Goal: Transaction & Acquisition: Purchase product/service

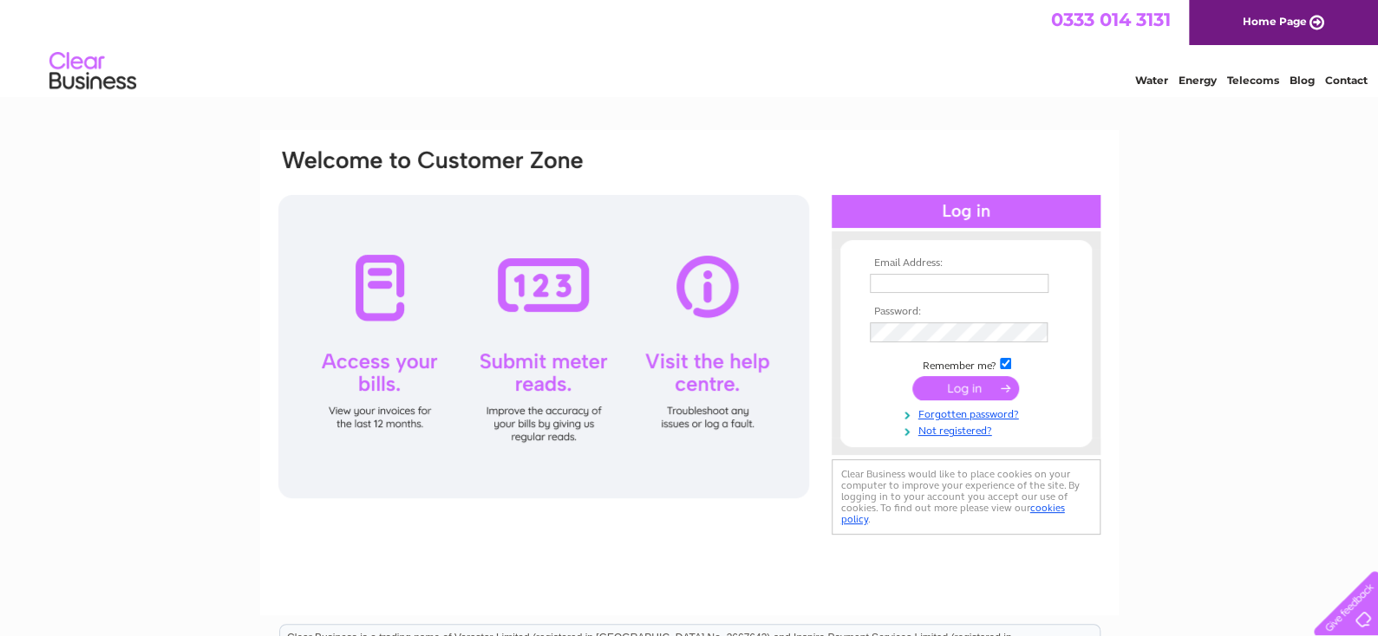
type input "purchaseinvoices@emtelle.com"
click at [959, 388] on input "submit" at bounding box center [965, 388] width 107 height 24
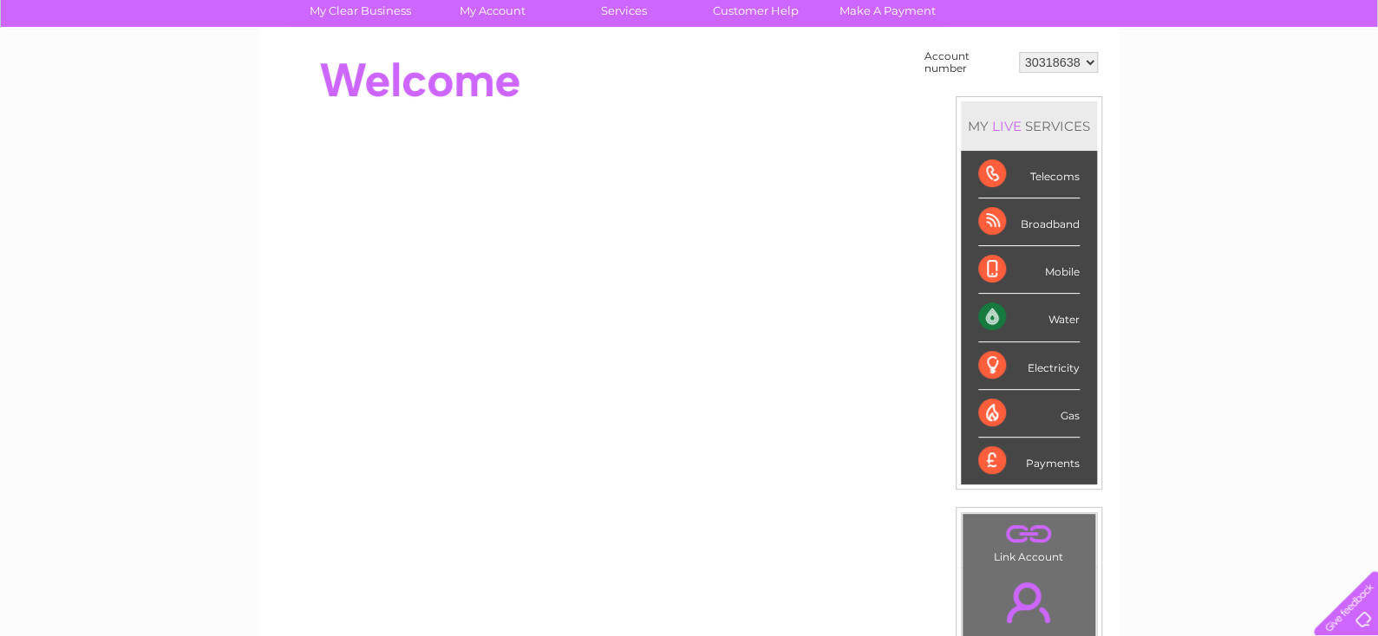
scroll to position [48, 0]
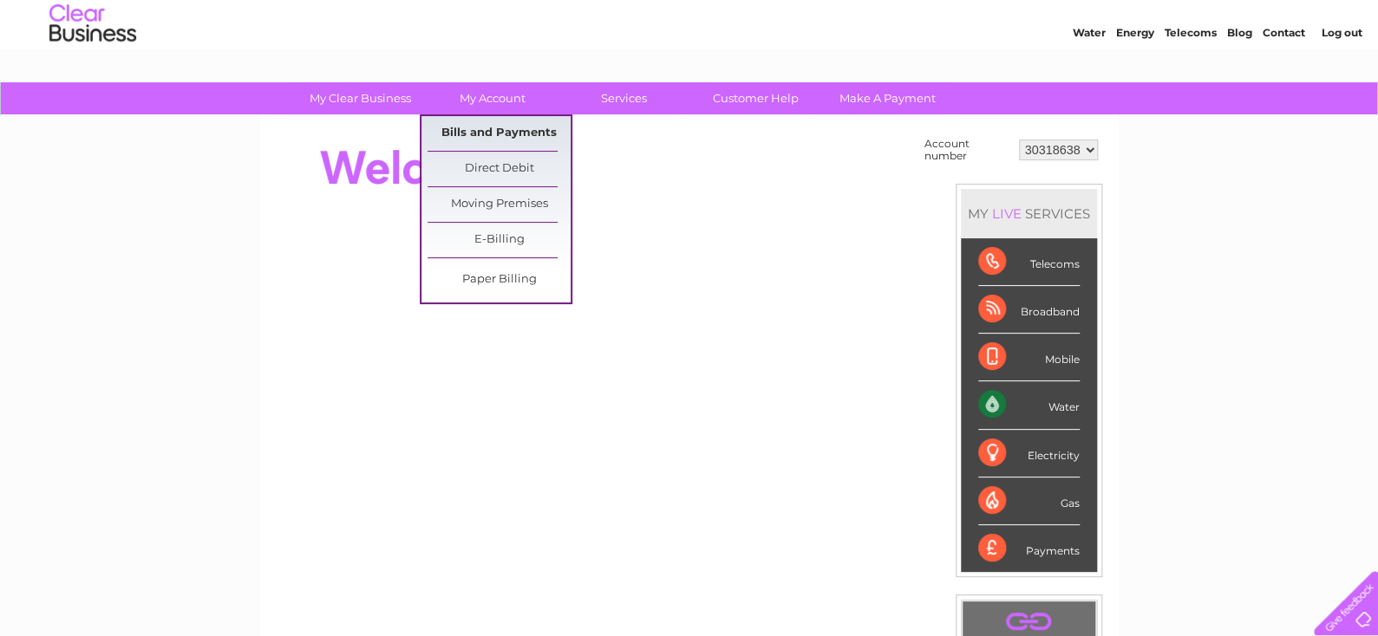
click at [481, 130] on link "Bills and Payments" at bounding box center [498, 133] width 143 height 35
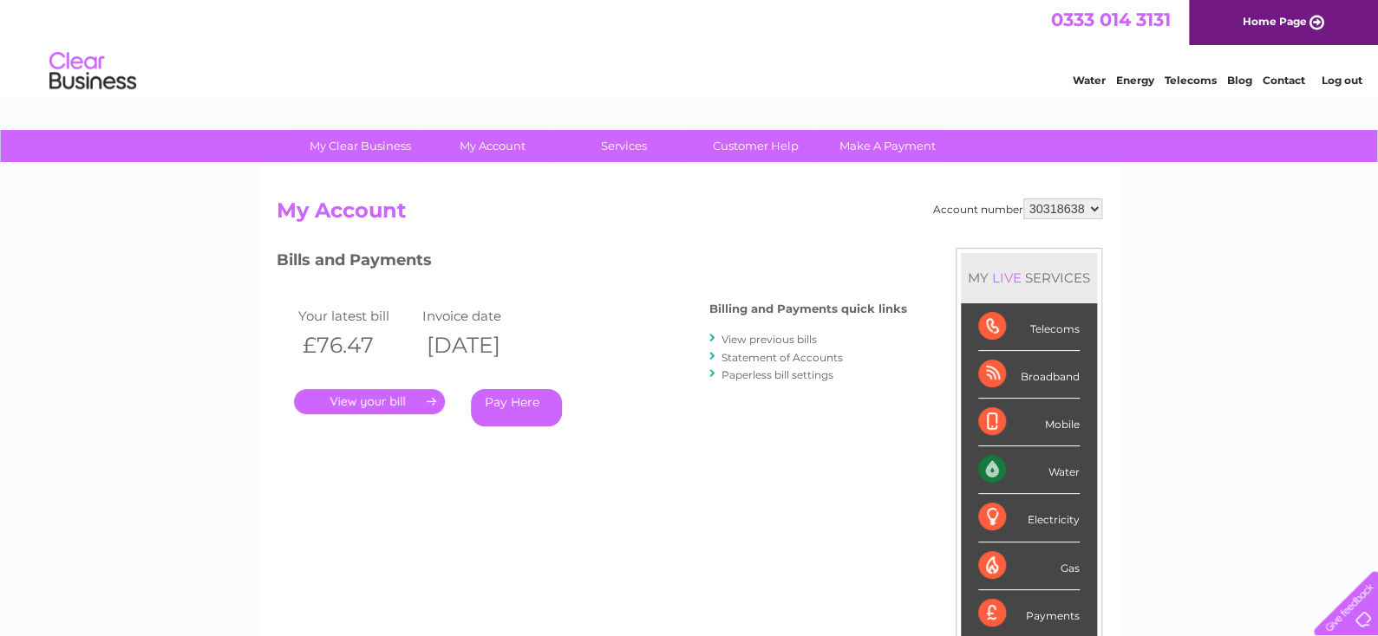
click at [389, 394] on link "." at bounding box center [369, 401] width 151 height 25
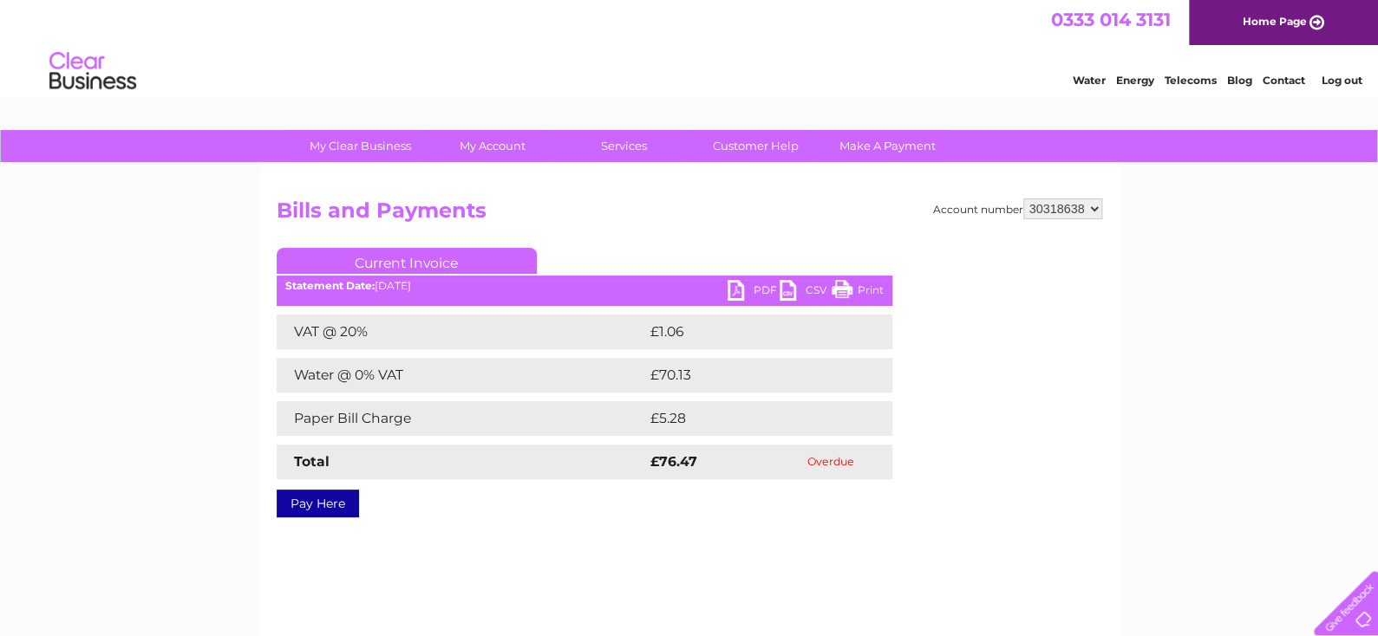
click at [739, 289] on link "PDF" at bounding box center [753, 292] width 52 height 25
click at [312, 499] on link "Pay Here" at bounding box center [318, 504] width 82 height 28
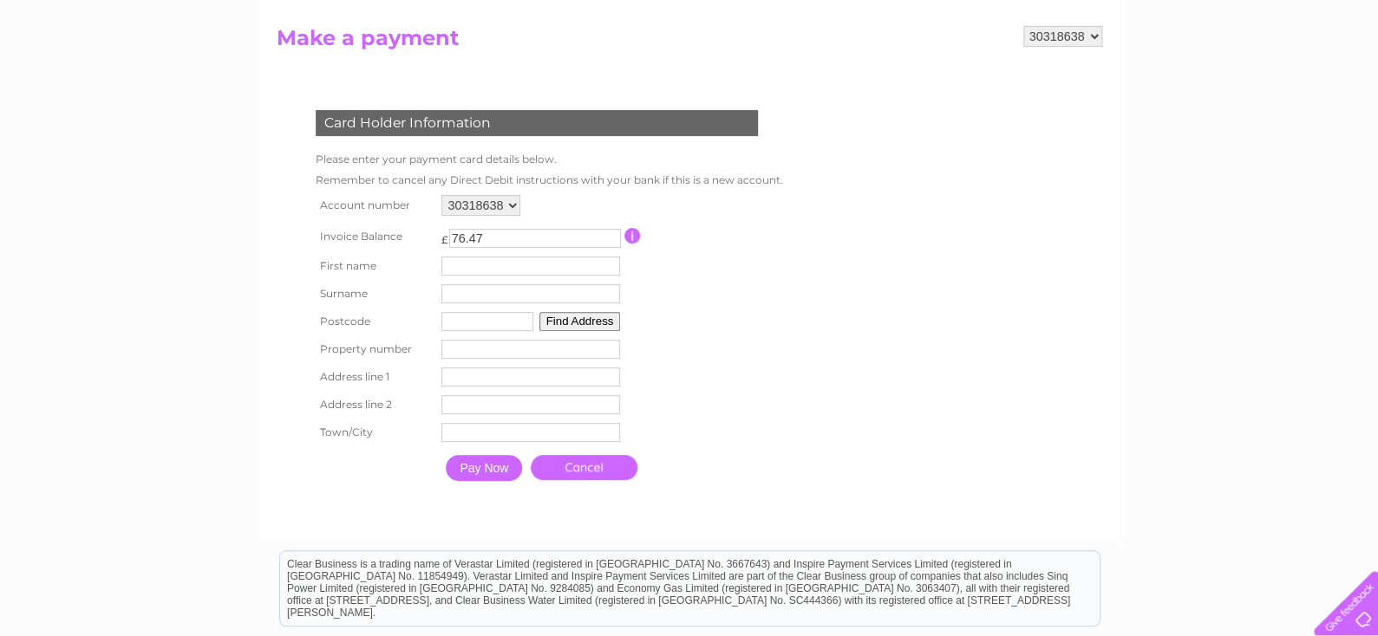
scroll to position [173, 0]
click at [499, 270] on input "text" at bounding box center [530, 265] width 179 height 19
type input "[PERSON_NAME]"
type input "Graham"
type input "TD9 8LF"
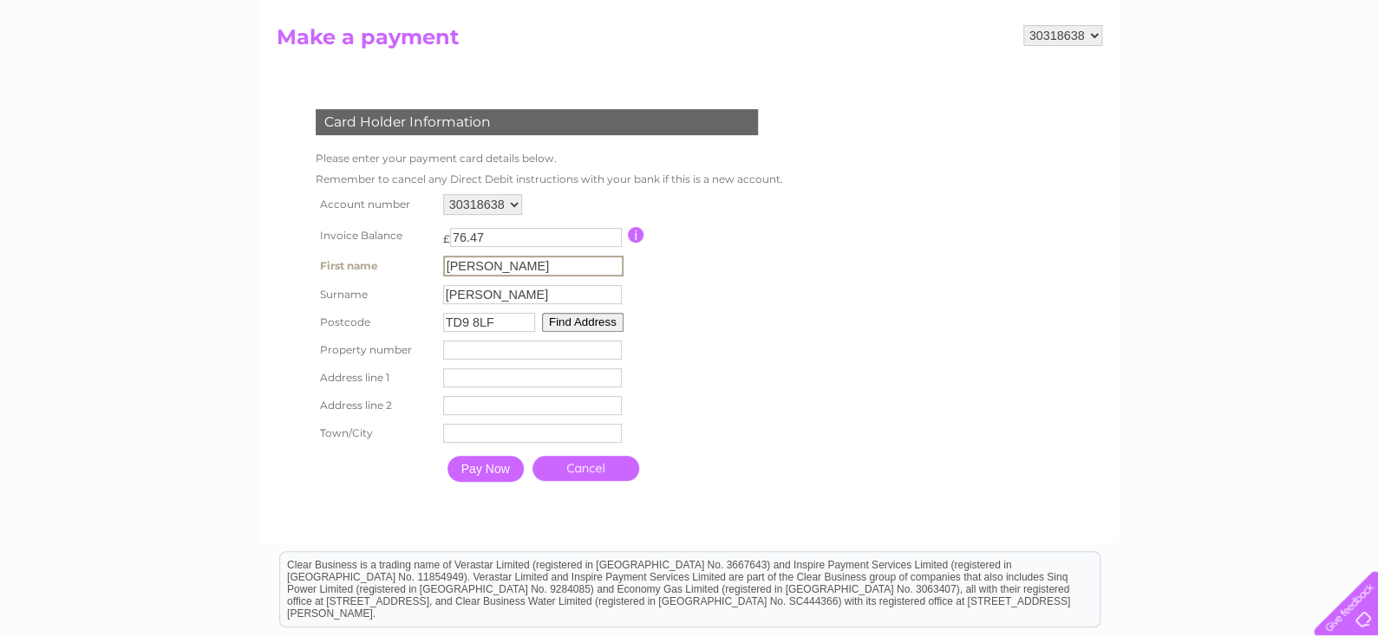
click at [572, 324] on button "Find Address" at bounding box center [582, 322] width 81 height 19
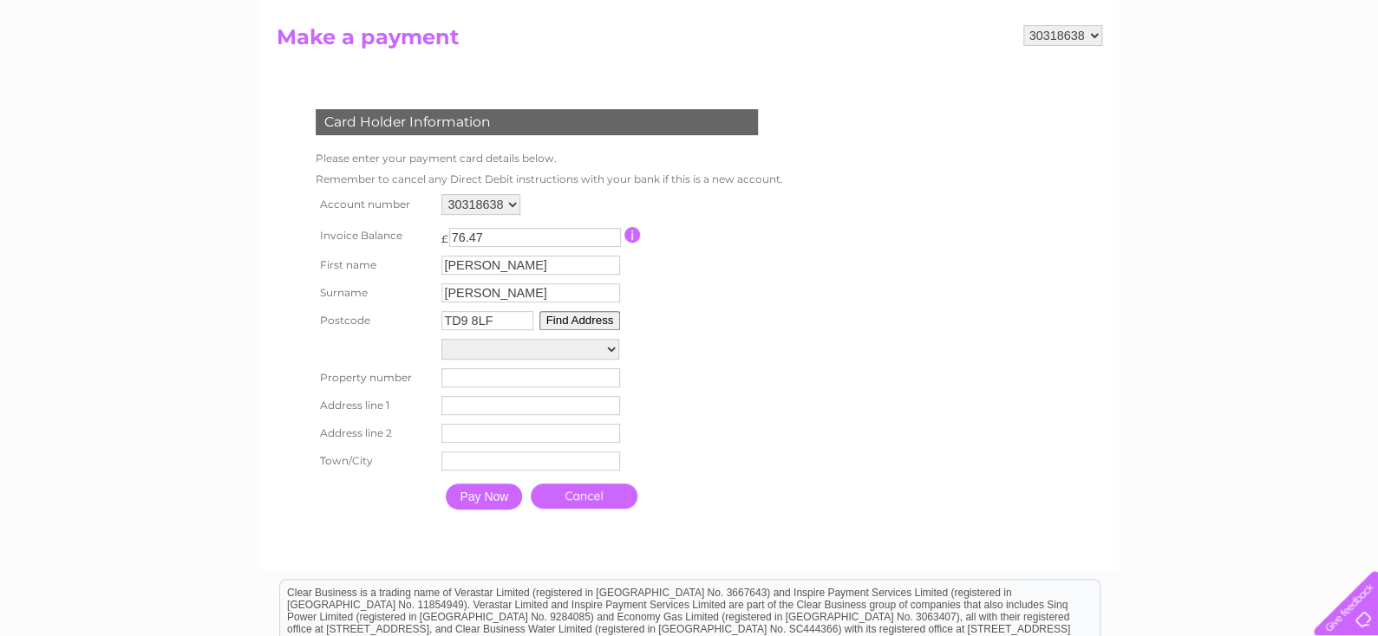
click at [609, 350] on select "Haughead Farm Haughead House Haughhead Floor 001-Room Com, Haughhead Floor 001-…" at bounding box center [530, 349] width 178 height 21
select select ",,,Hawick"
click at [441, 342] on select "Haughead Farm Haughead House Haughhead Floor 001-Room Com, Haughhead Floor 001-…" at bounding box center [530, 350] width 178 height 23
type input "Hawick"
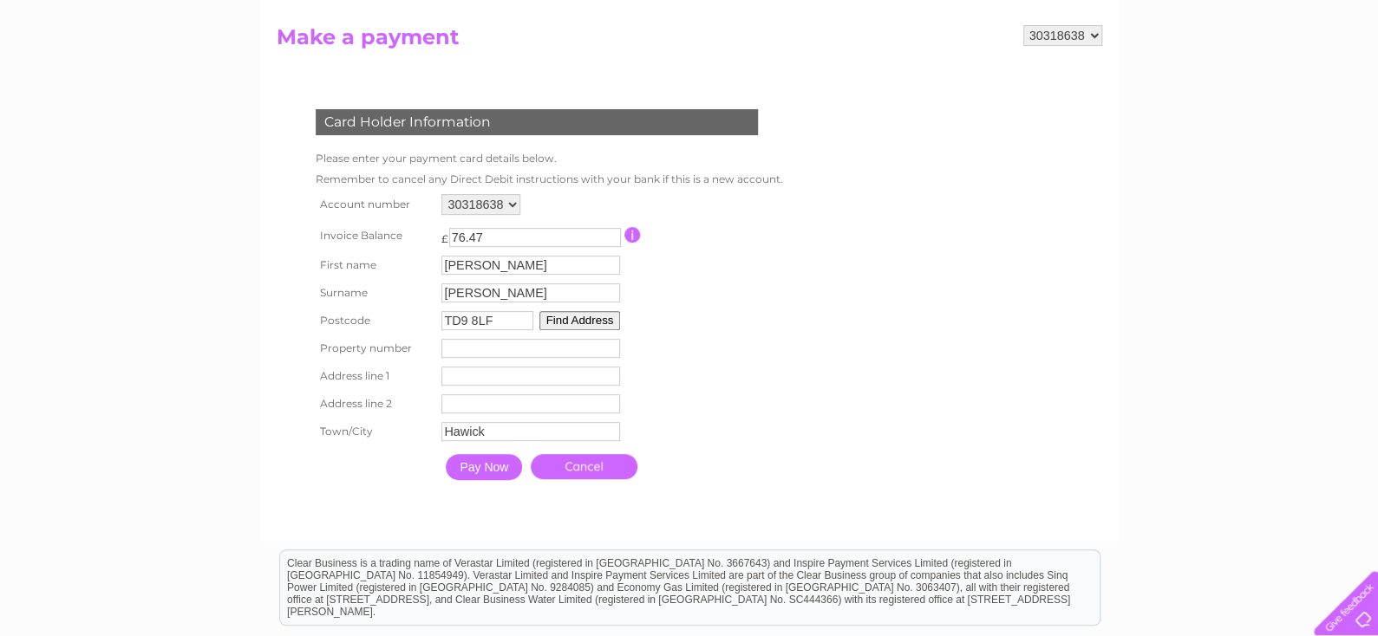
click at [753, 352] on table "Account number 30318638 Invoice Balance £ 76.47 First name Margaret Surname" at bounding box center [545, 339] width 468 height 299
click at [494, 477] on input "Pay Now" at bounding box center [484, 467] width 76 height 26
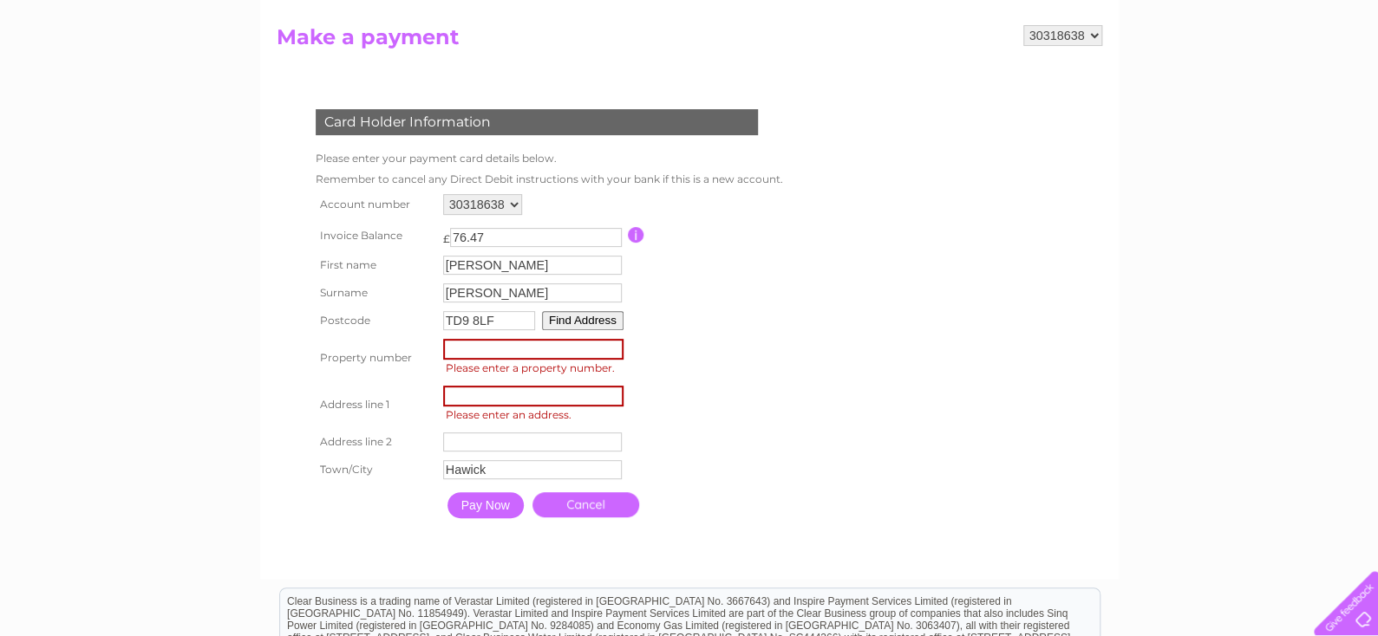
click at [510, 356] on input "number" at bounding box center [533, 349] width 180 height 21
click at [508, 401] on input "text" at bounding box center [533, 396] width 180 height 21
type input "Haughhead"
type input "HAWICK"
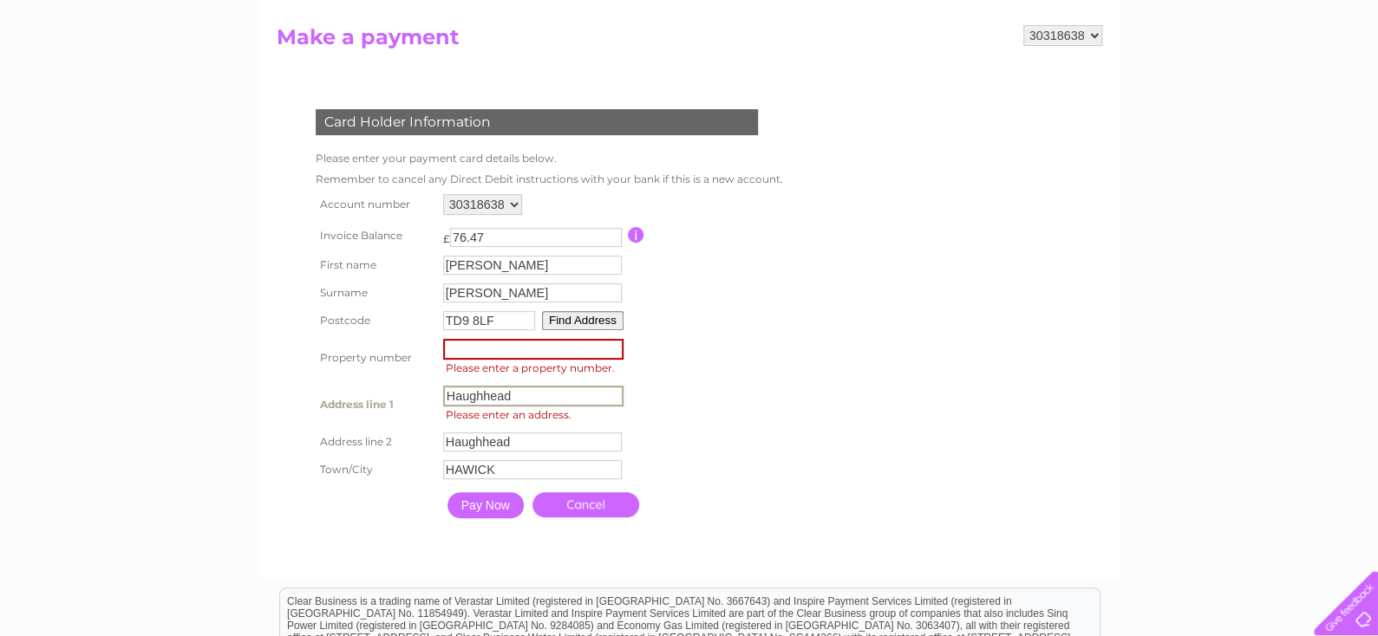
click at [740, 433] on table "Account number 30318638 Invoice Balance £ 76.47 First name Margaret Surname" at bounding box center [547, 358] width 473 height 337
click at [482, 507] on input "Pay Now" at bounding box center [485, 504] width 76 height 26
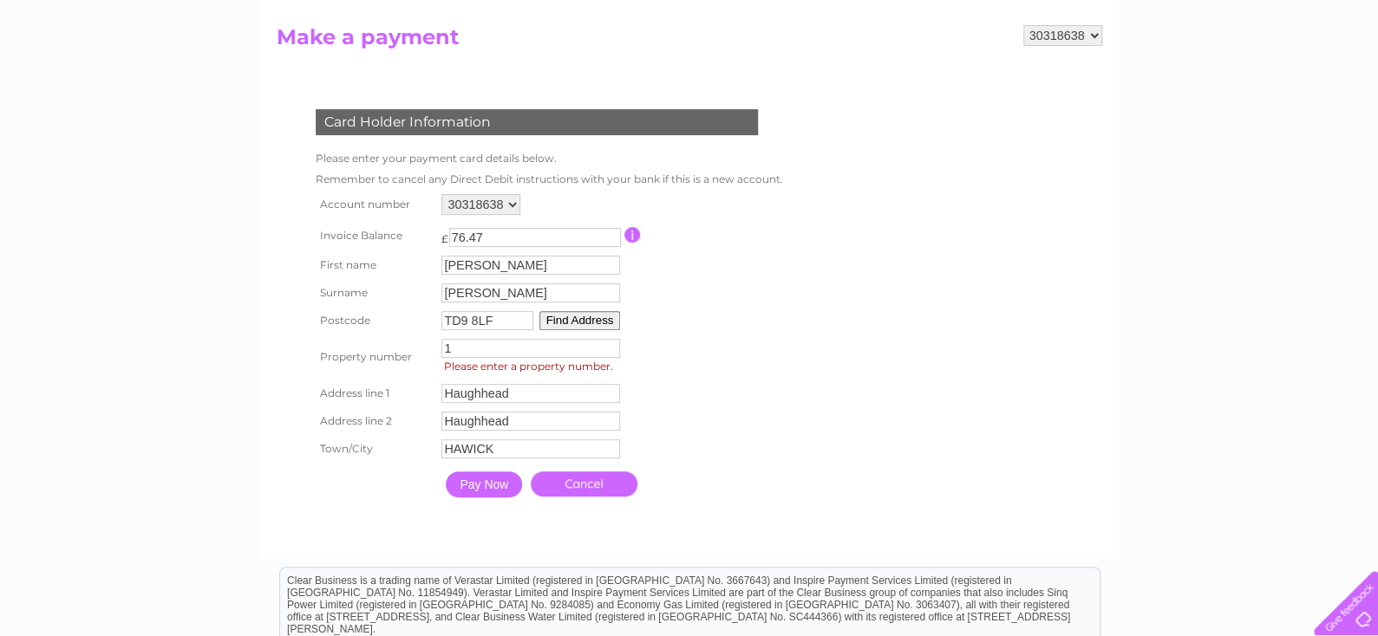
type input "1"
click at [844, 387] on form "30318638 Make a payment Card Holder Information Please enter your payment card …" at bounding box center [689, 283] width 825 height 516
click at [490, 492] on input "Pay Now" at bounding box center [484, 485] width 76 height 26
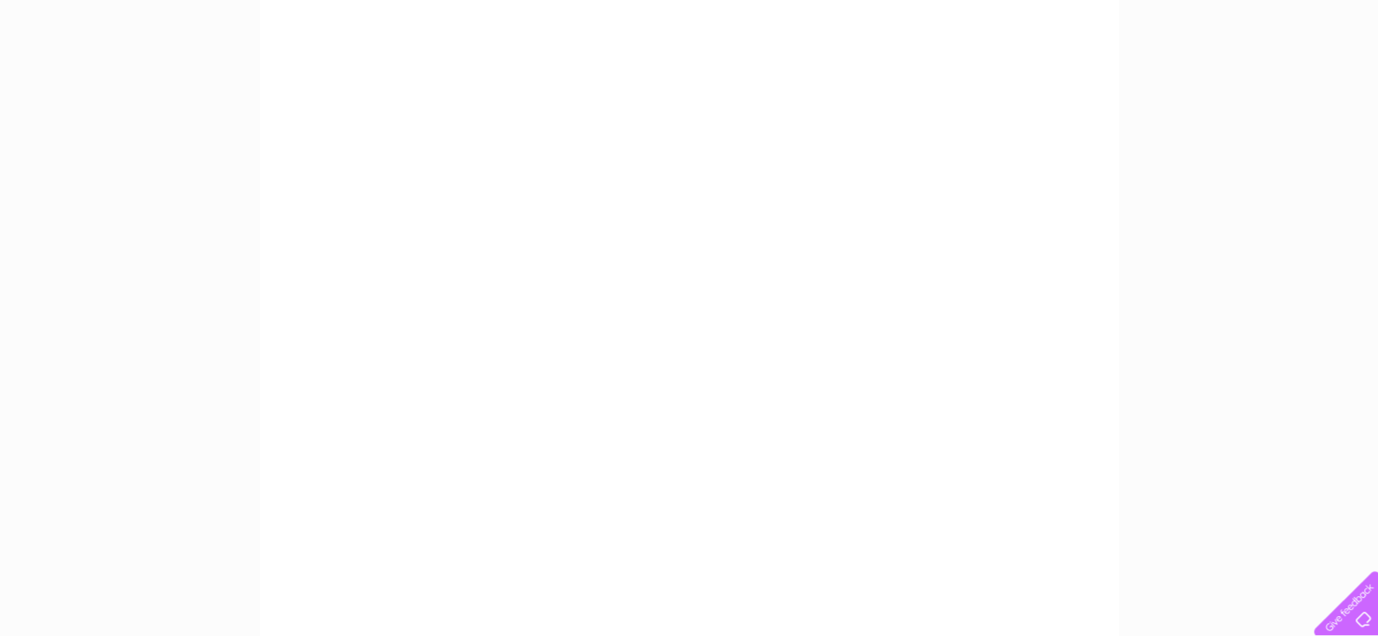
scroll to position [520, 0]
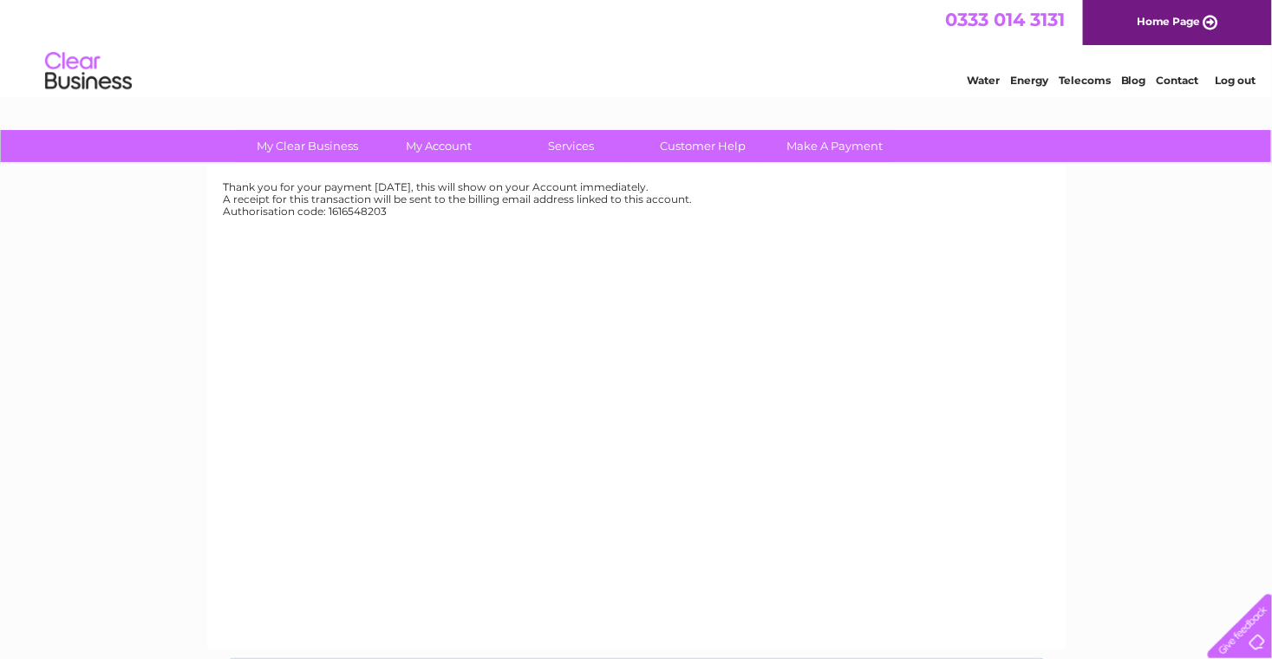
click at [477, 504] on div "Thank you for your payment [DATE], this will show on your Account immediately. …" at bounding box center [636, 407] width 858 height 486
